Goal: Information Seeking & Learning: Learn about a topic

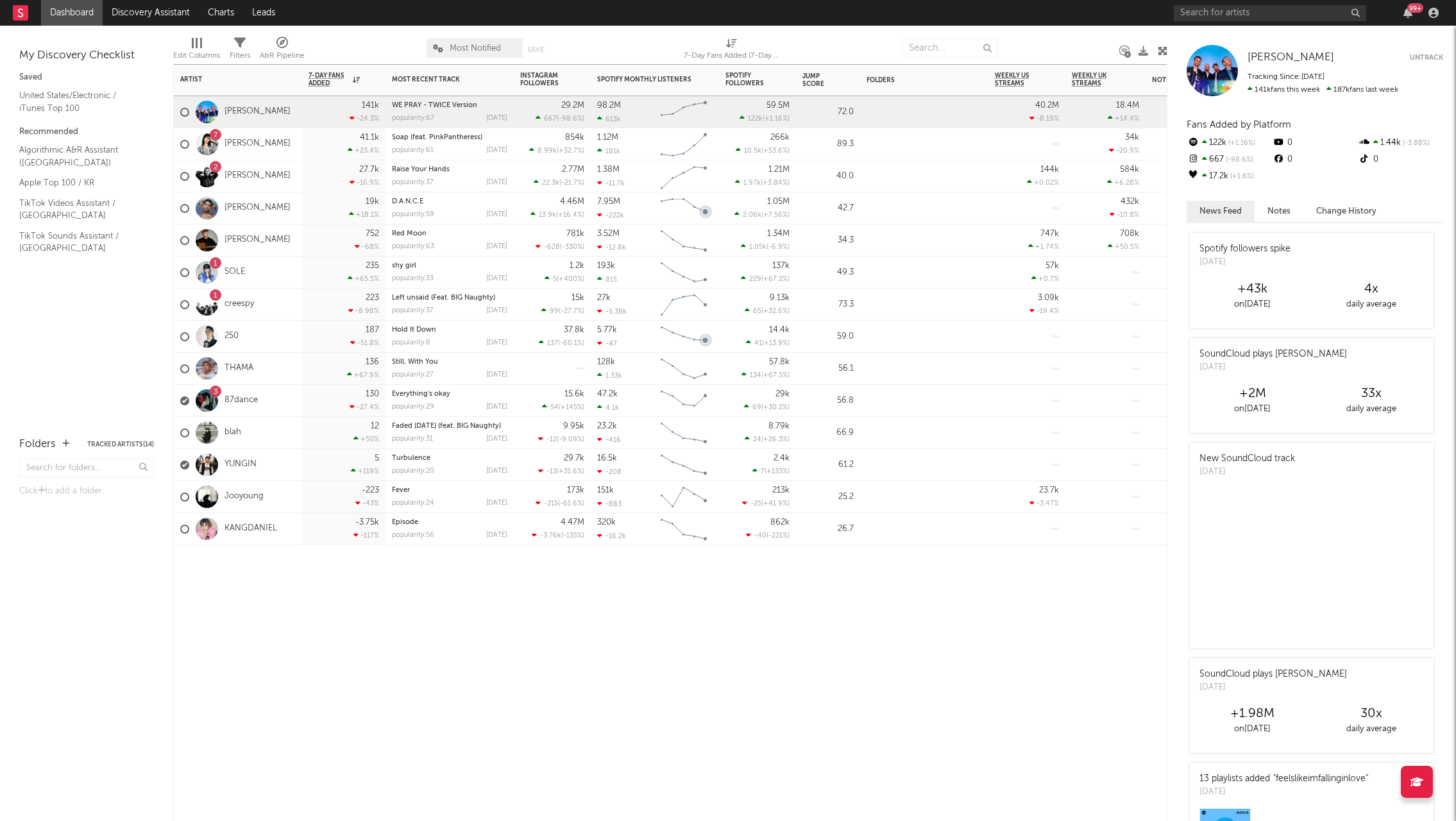
drag, startPoint x: 615, startPoint y: 699, endPoint x: 645, endPoint y: 691, distance: 31.0
click at [635, 697] on div "Artist Notifications 7-Day Fans Added WoW % Change Most Recent Track Popularity…" at bounding box center [670, 442] width 994 height 756
click at [787, 699] on div "Artist Notifications 7-Day Fans Added WoW % Change Most Recent Track Popularity…" at bounding box center [670, 442] width 994 height 756
click at [283, 144] on div "7 Yves" at bounding box center [238, 144] width 128 height 32
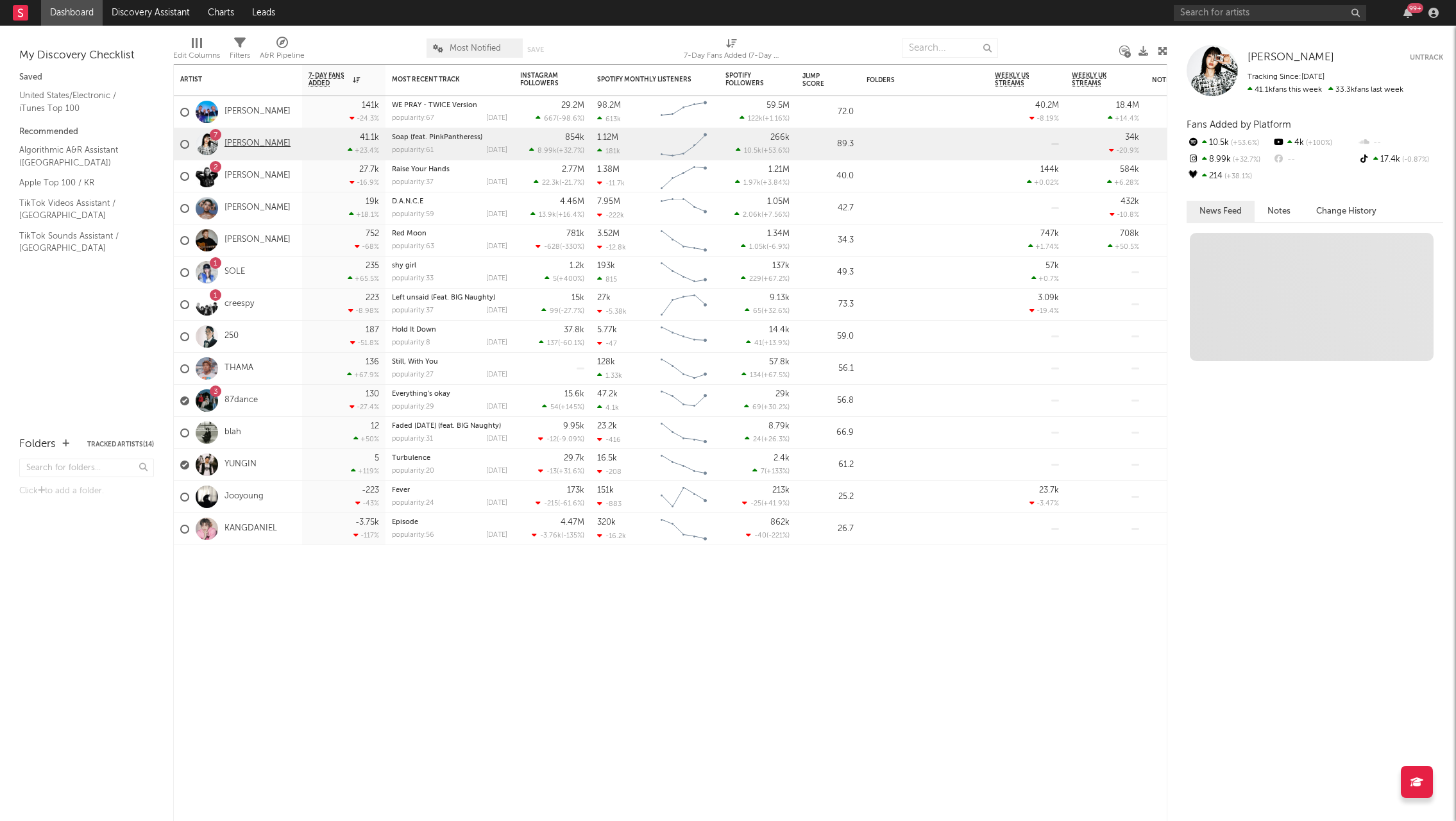
click at [225, 139] on link "[PERSON_NAME]" at bounding box center [258, 144] width 66 height 11
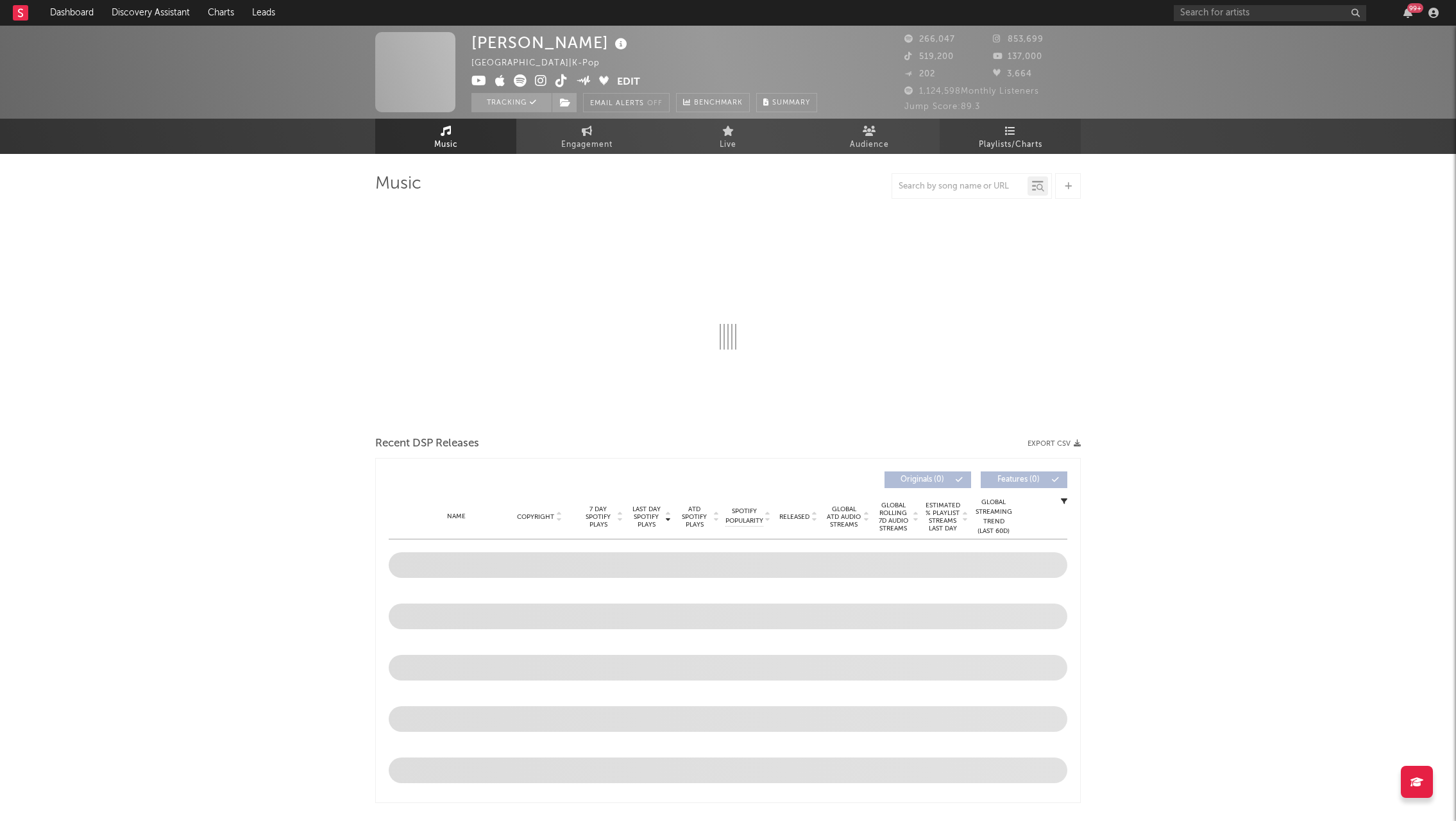
click at [995, 148] on span "Playlists/Charts" at bounding box center [1010, 145] width 63 height 15
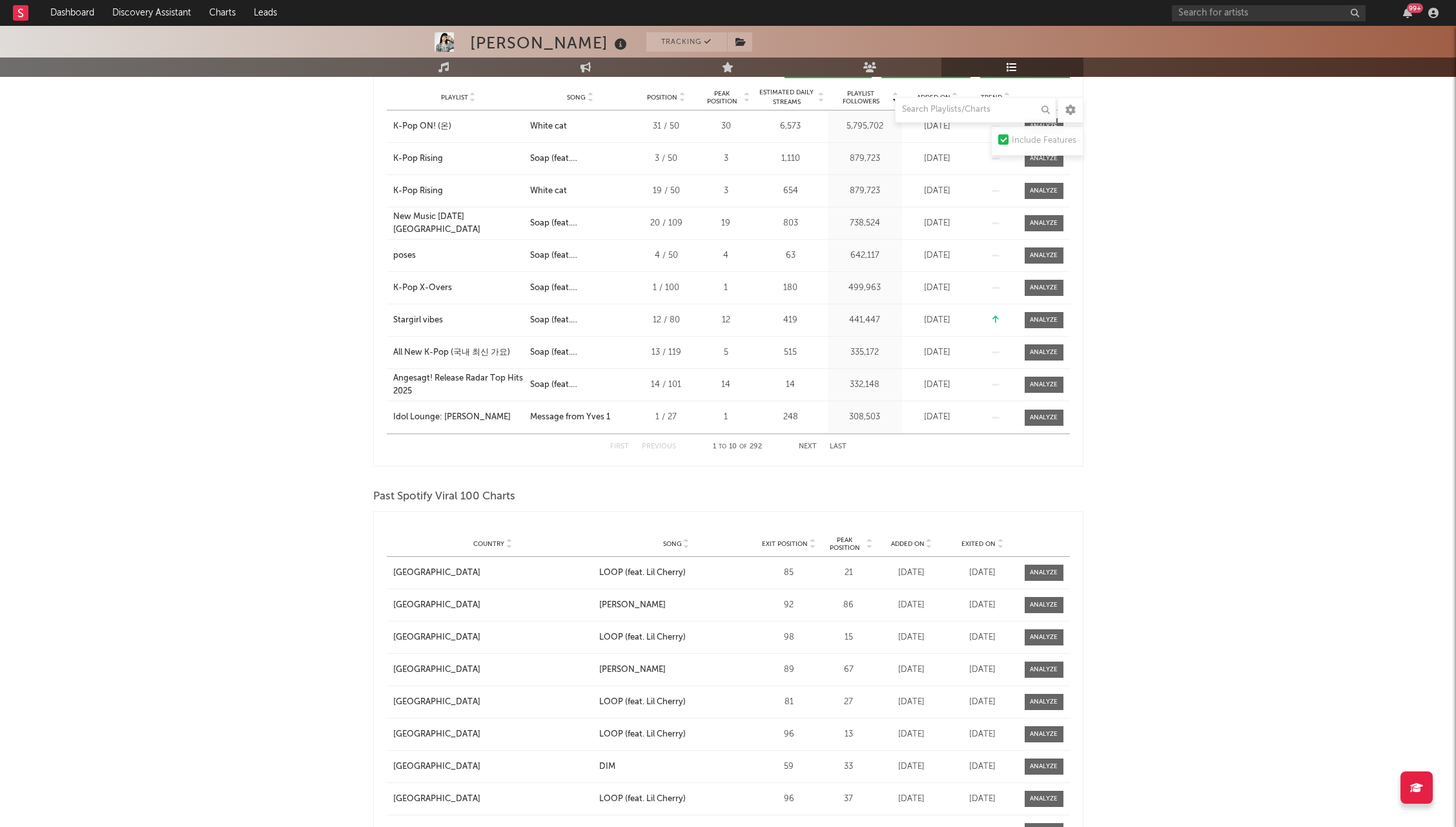
scroll to position [323, 0]
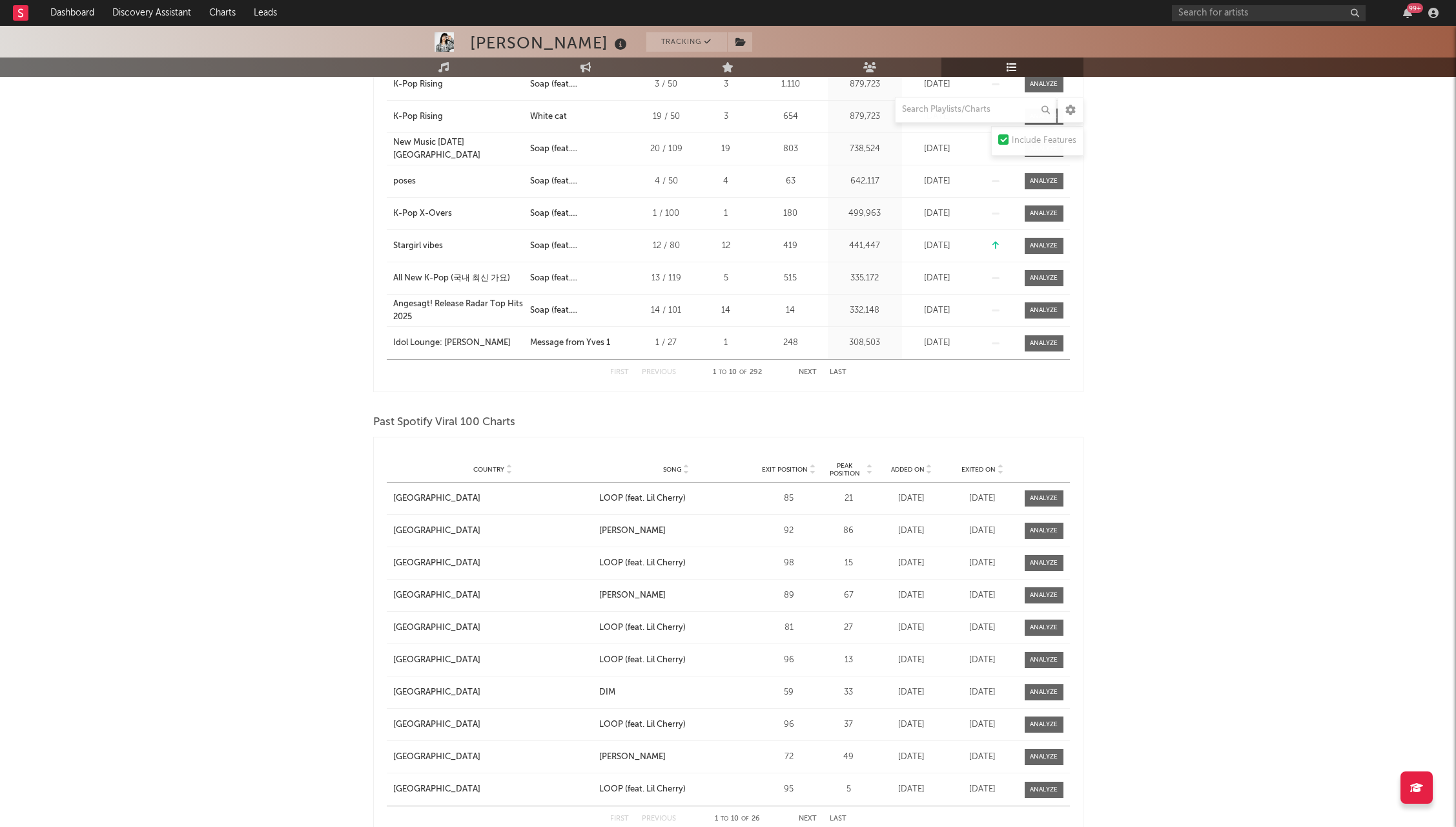
click at [1351, 214] on div "Yves Tracking [GEOGRAPHIC_DATA] | K-Pop Edit Tracking Email Alerts Off Benchmar…" at bounding box center [728, 541] width 1456 height 1677
